Goal: Find specific page/section: Find specific page/section

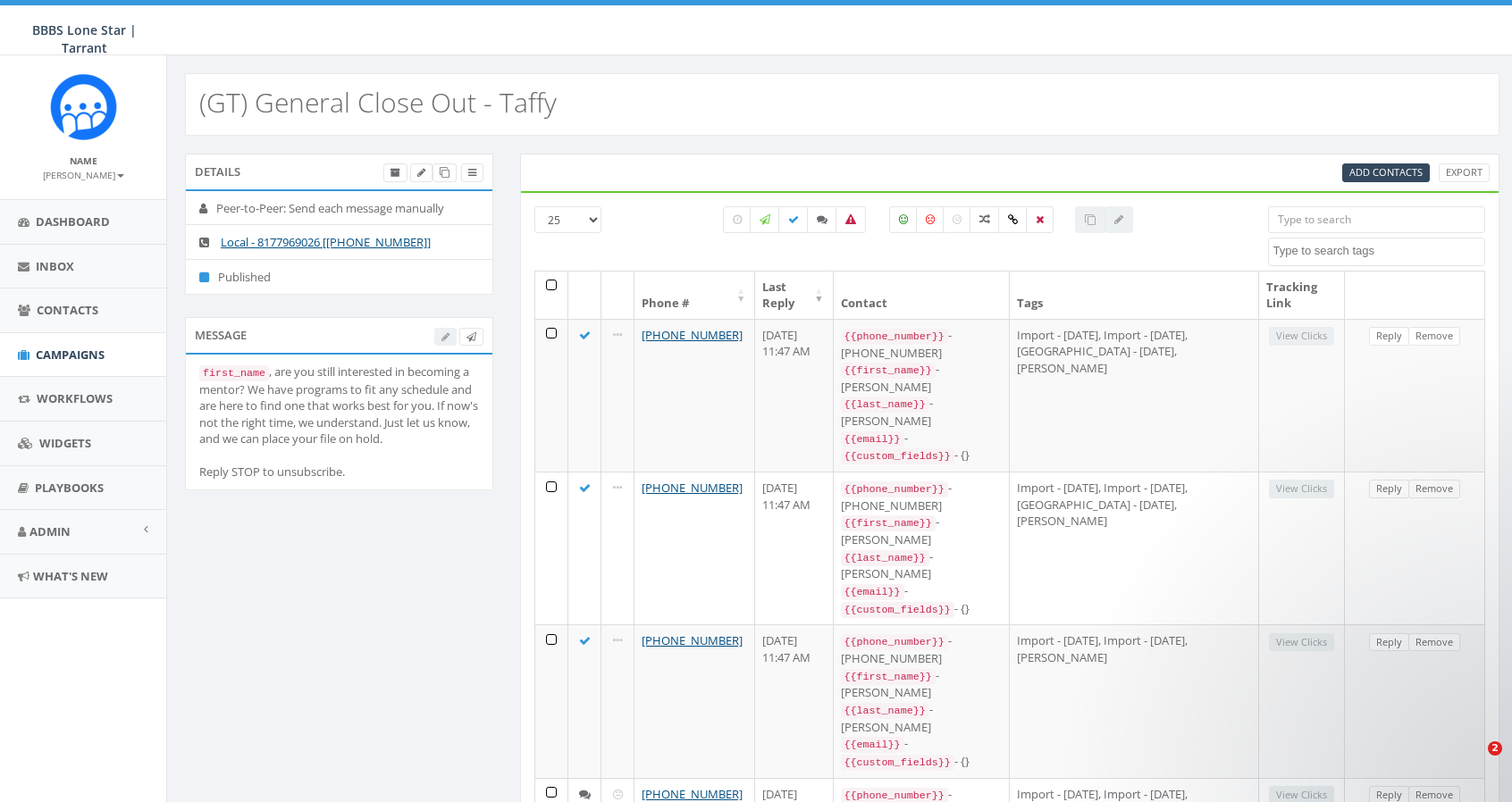
select select
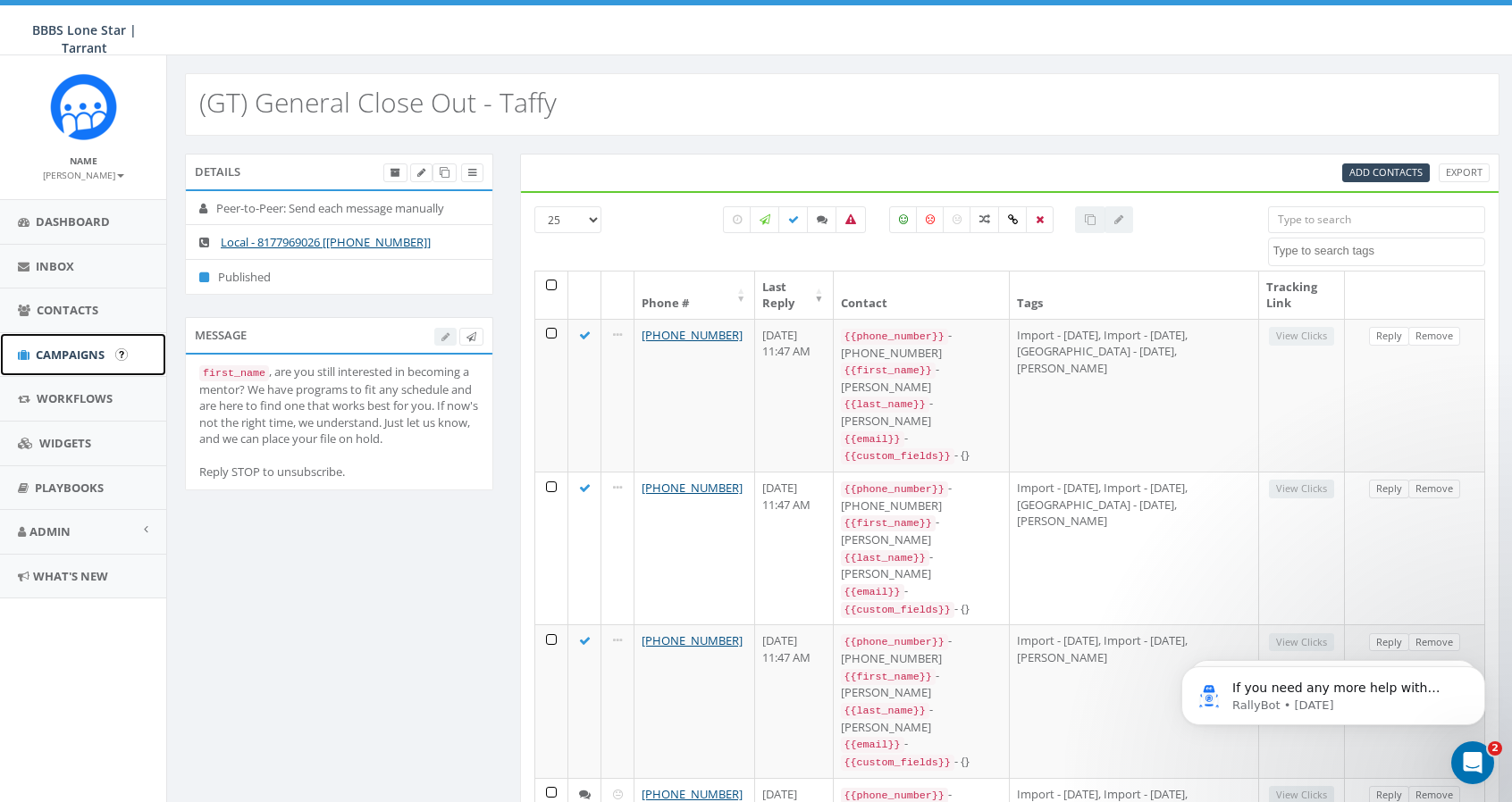
click at [58, 351] on span "Campaigns" at bounding box center [70, 354] width 69 height 17
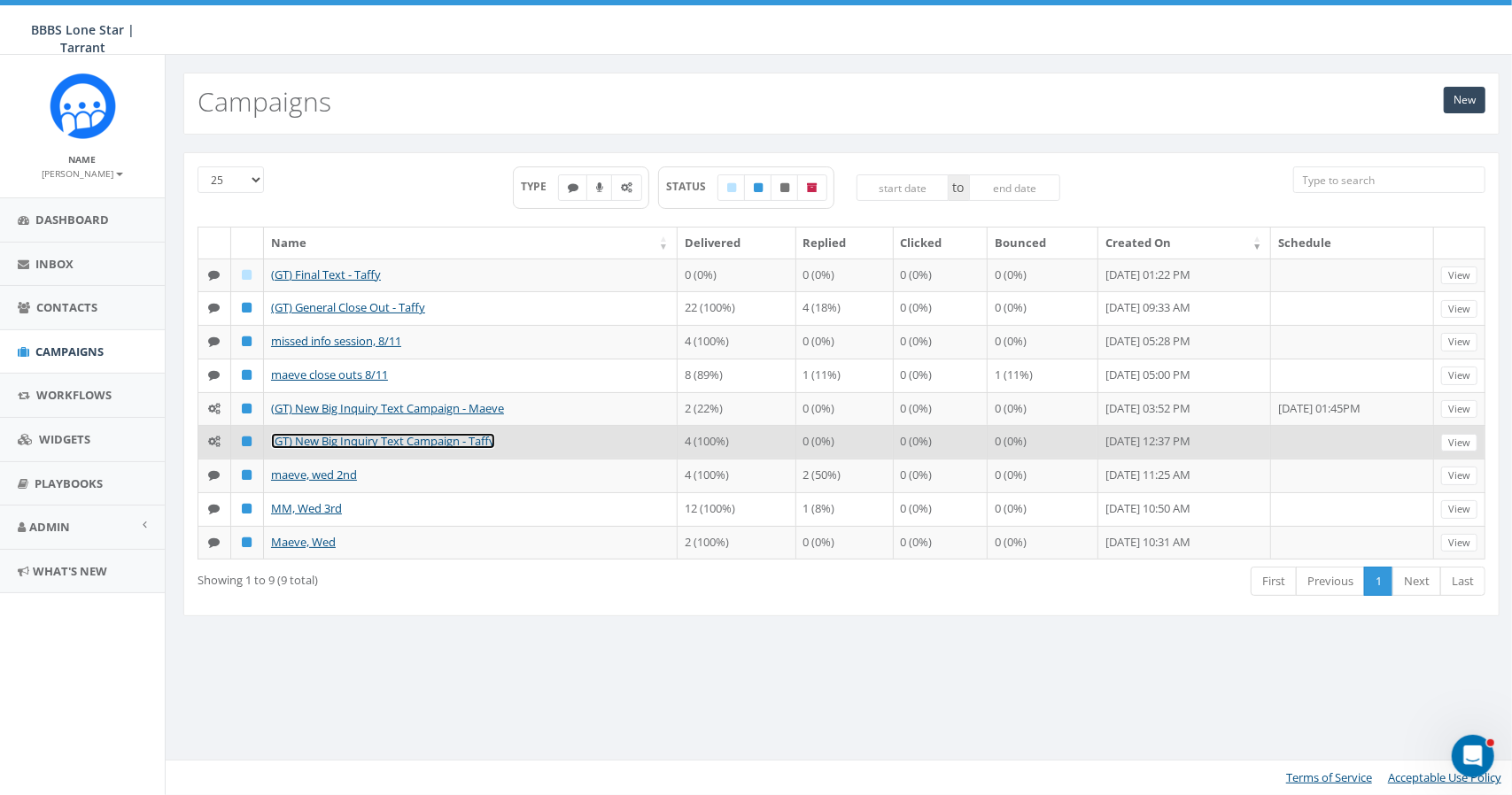
click at [343, 436] on link "(GT) New Big Inquiry Text Campaign - Taffy" at bounding box center [383, 441] width 224 height 16
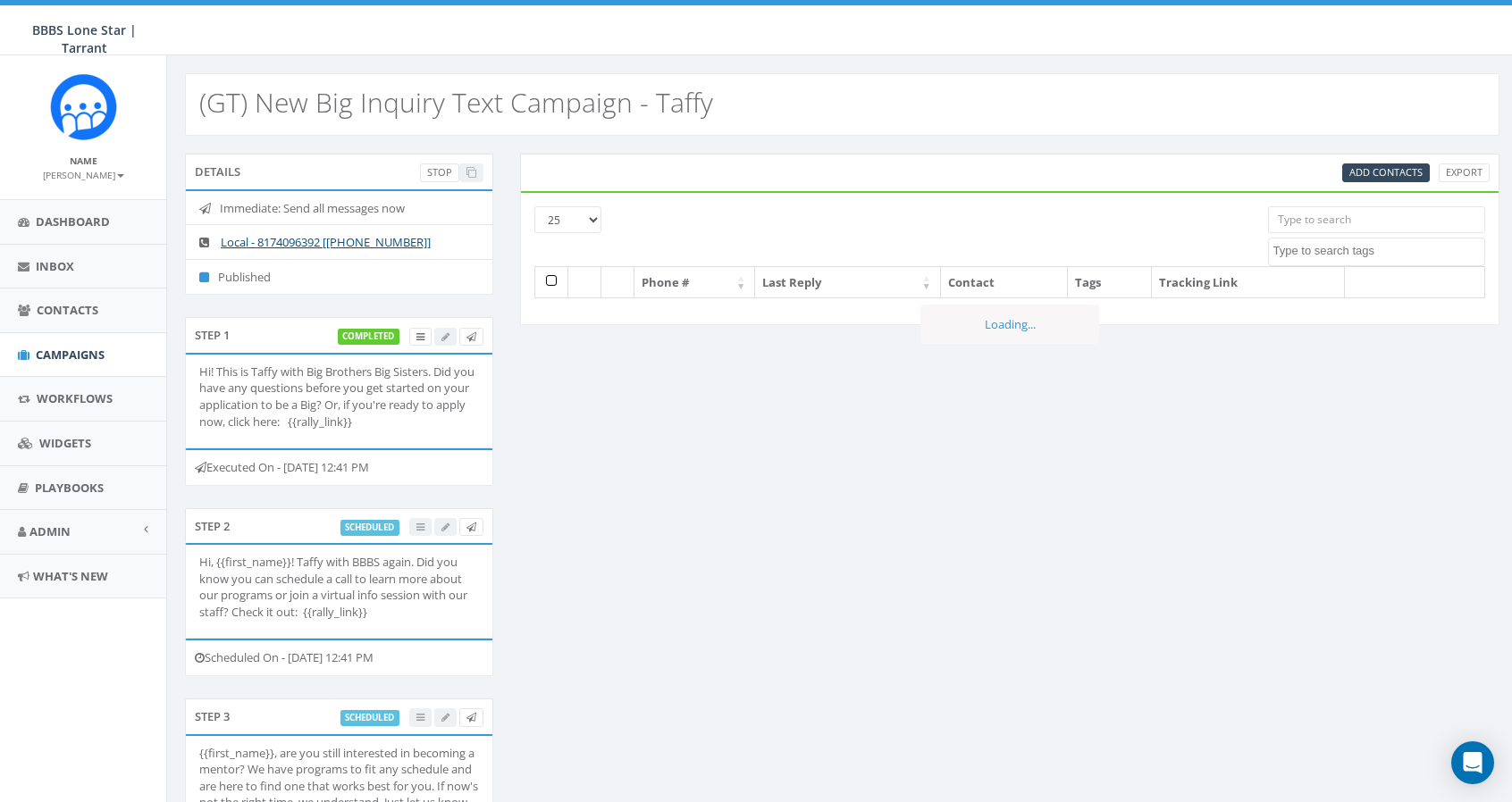
select select
